Goal: Transaction & Acquisition: Purchase product/service

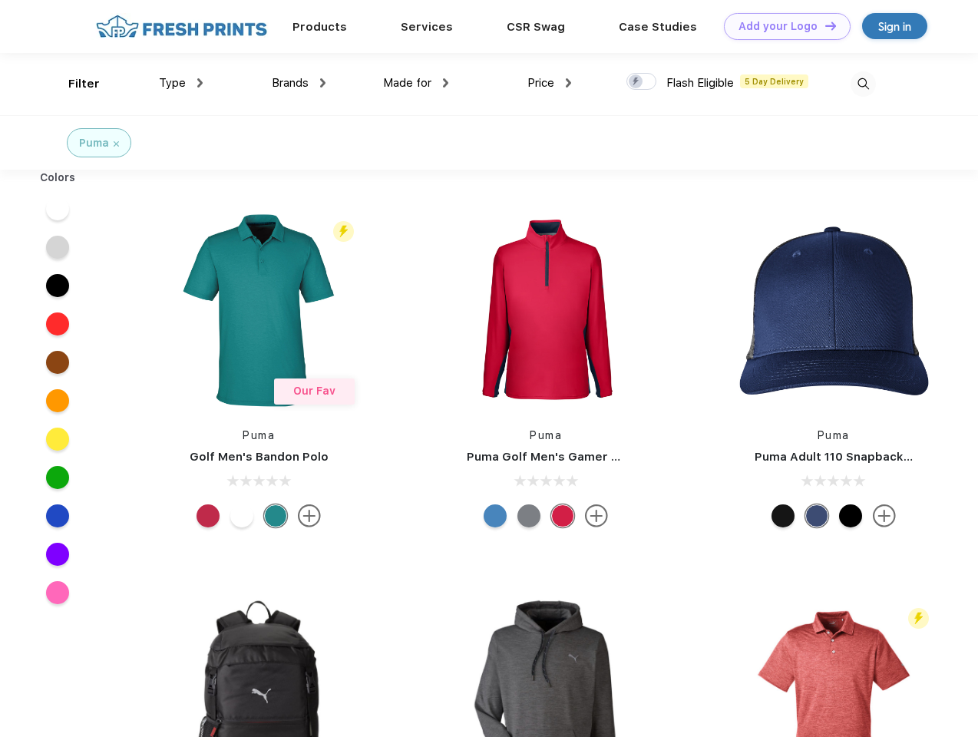
click at [781, 26] on link "Add your Logo Design Tool" at bounding box center [787, 26] width 127 height 27
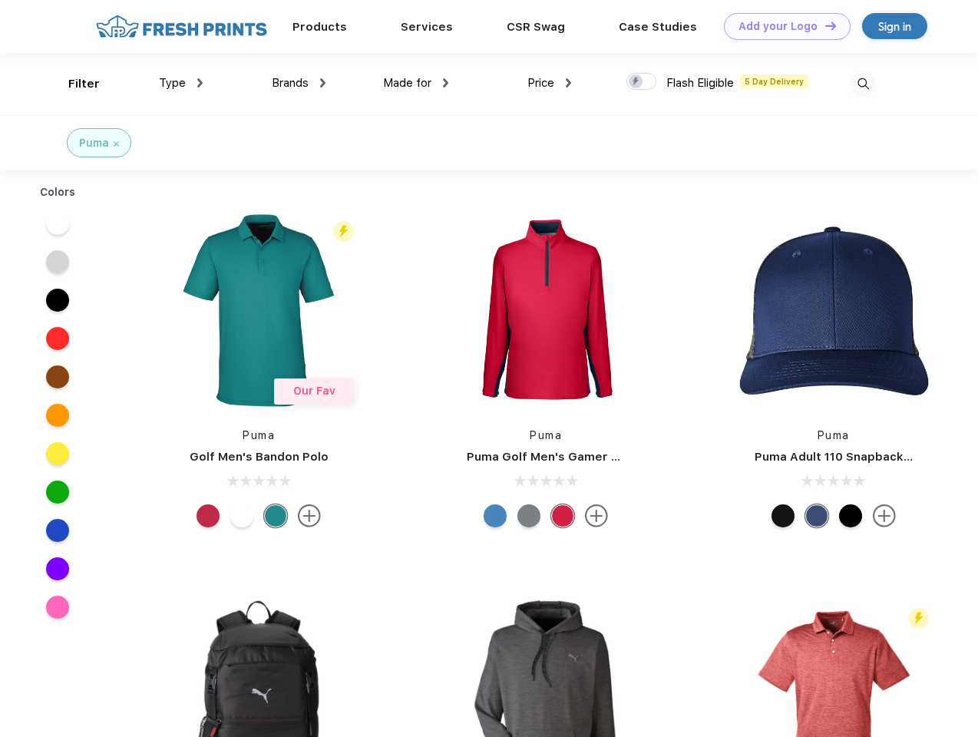
click at [0, 0] on div "Design Tool" at bounding box center [0, 0] width 0 height 0
click at [824, 25] on link "Add your Logo Design Tool" at bounding box center [787, 26] width 127 height 27
click at [74, 84] on div "Filter" at bounding box center [83, 84] width 31 height 18
click at [181, 83] on span "Type" at bounding box center [172, 83] width 27 height 14
click at [299, 83] on span "Brands" at bounding box center [290, 83] width 37 height 14
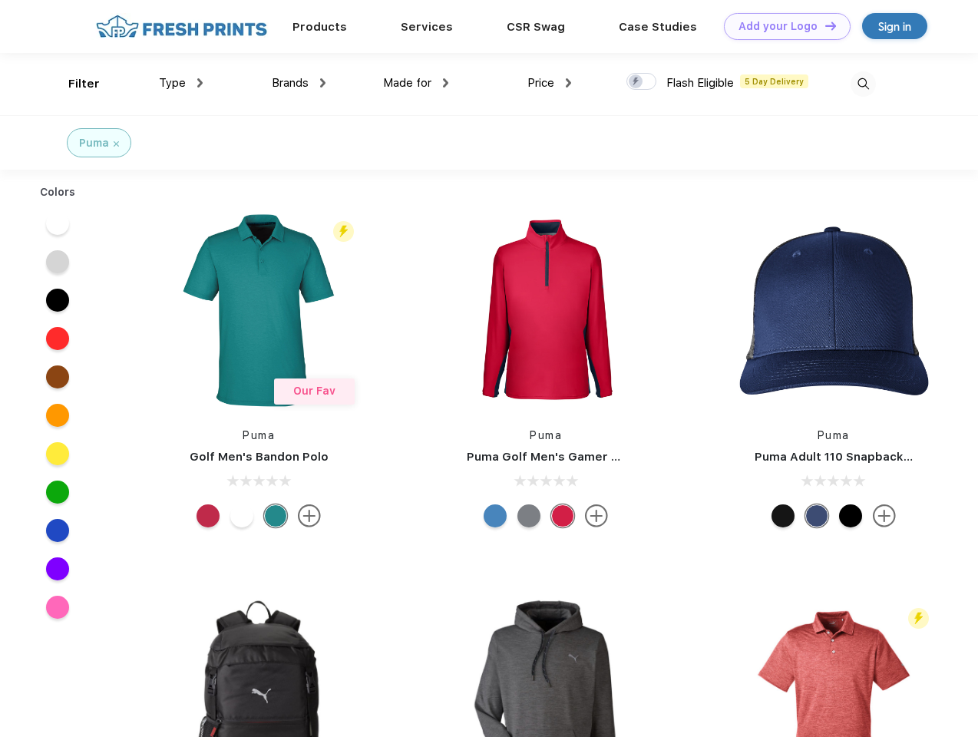
click at [416, 83] on span "Made for" at bounding box center [407, 83] width 48 height 14
click at [550, 83] on span "Price" at bounding box center [540, 83] width 27 height 14
click at [642, 82] on div at bounding box center [641, 81] width 30 height 17
click at [636, 82] on input "checkbox" at bounding box center [631, 77] width 10 height 10
click at [863, 84] on img at bounding box center [863, 83] width 25 height 25
